Goal: Task Accomplishment & Management: Use online tool/utility

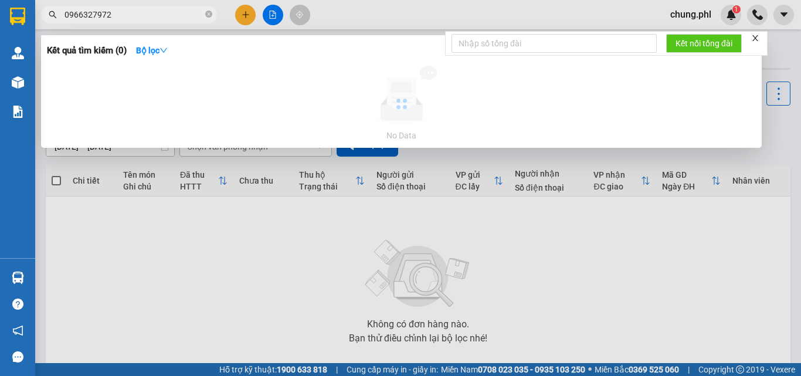
type input "0966327972"
click at [760, 38] on icon "close" at bounding box center [756, 38] width 8 height 8
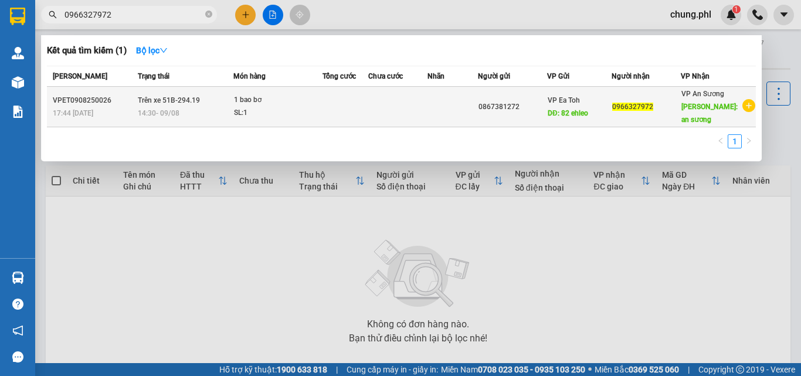
click at [497, 102] on div "0867381272" at bounding box center [513, 107] width 68 height 12
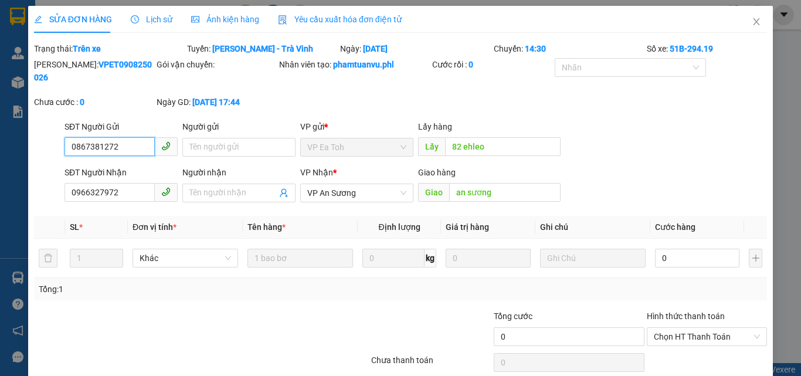
type input "0867381272"
type input "82 ehleo"
type input "0966327972"
type input "an sương"
click at [299, 224] on th "Tên hàng *" at bounding box center [300, 227] width 115 height 23
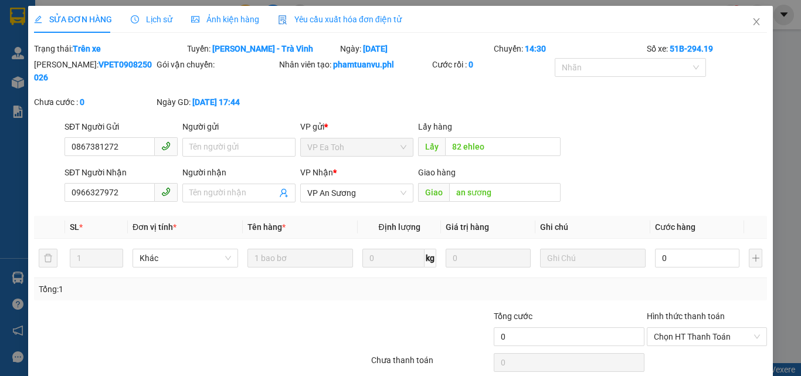
click at [231, 222] on th "Đơn vị tính *" at bounding box center [185, 227] width 115 height 23
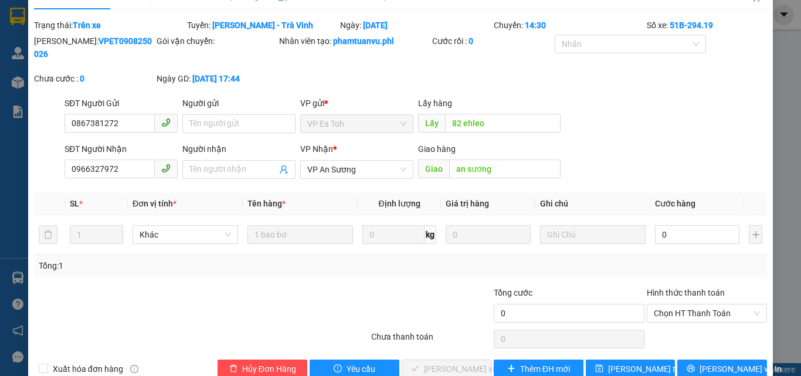
scroll to position [36, 0]
